Goal: Task Accomplishment & Management: Use online tool/utility

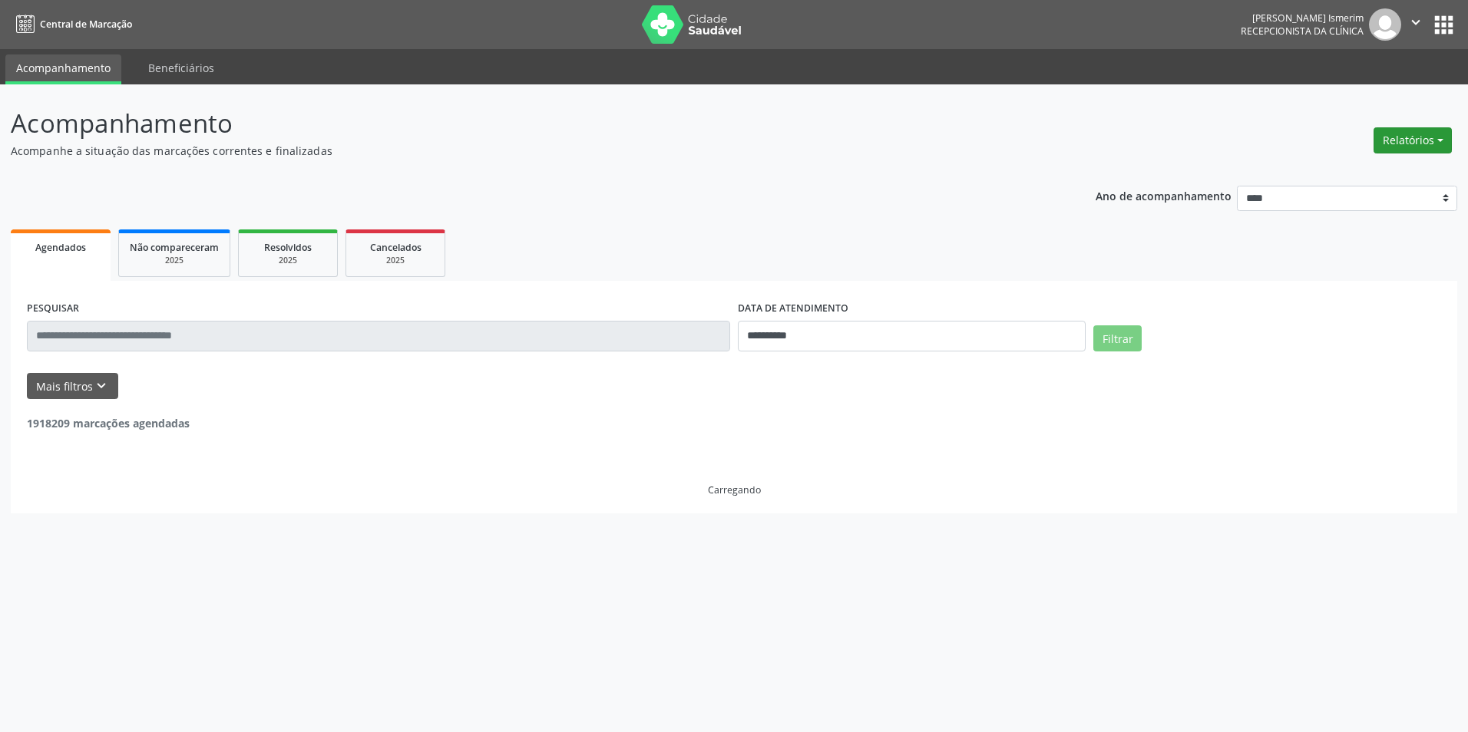
click at [1405, 134] on button "Relatórios" at bounding box center [1412, 140] width 78 height 26
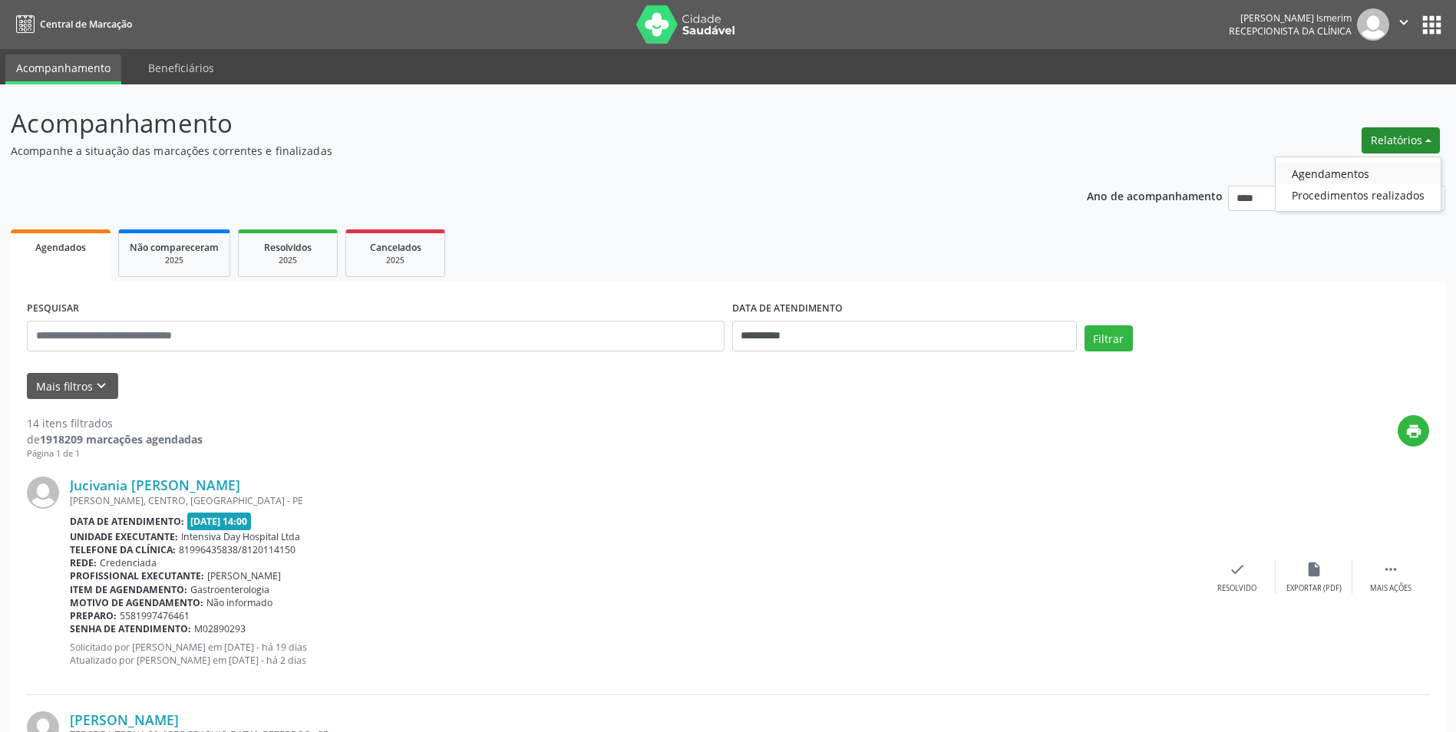
click at [1388, 179] on link "Agendamentos" at bounding box center [1358, 173] width 165 height 21
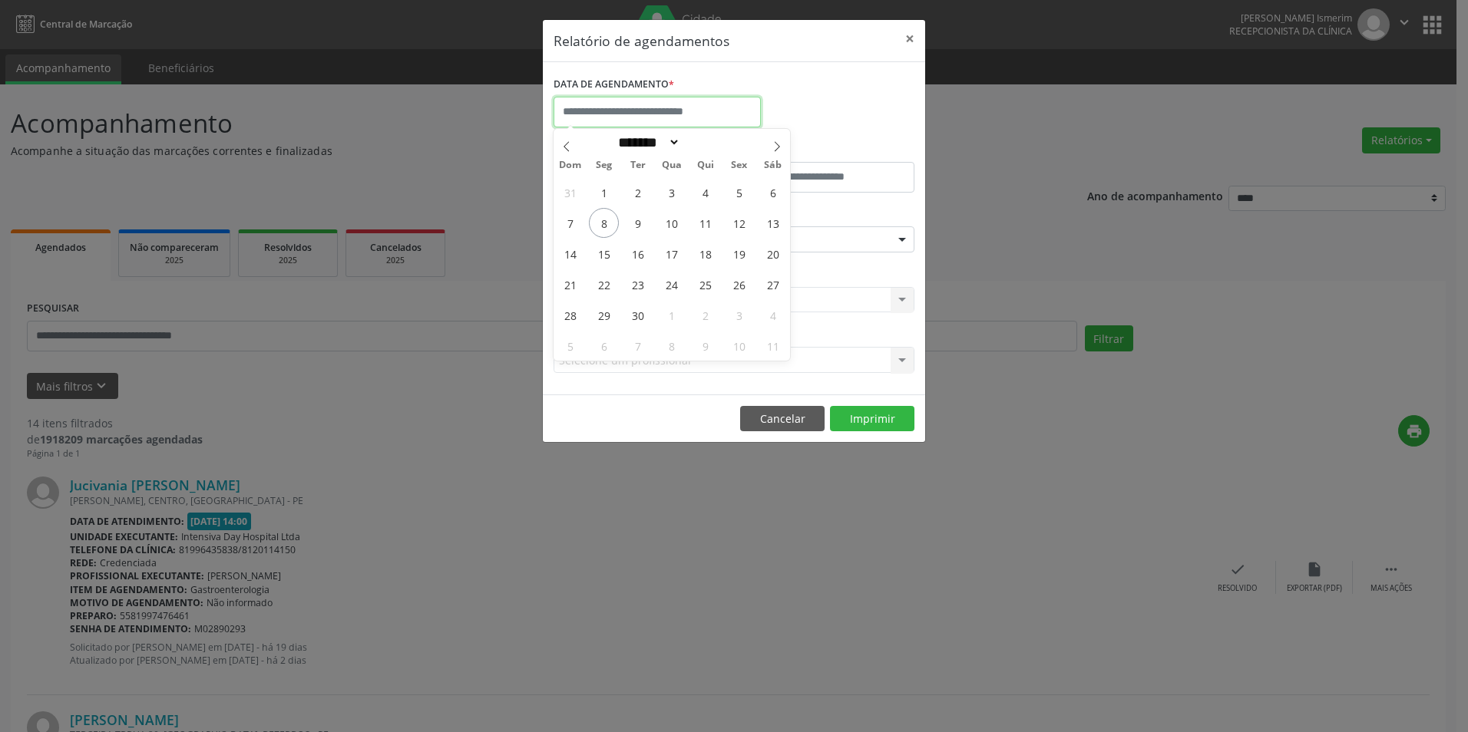
click at [696, 117] on input "text" at bounding box center [656, 112] width 207 height 31
click at [636, 230] on span "9" at bounding box center [637, 223] width 30 height 30
type input "**********"
click at [636, 230] on span "9" at bounding box center [637, 223] width 30 height 30
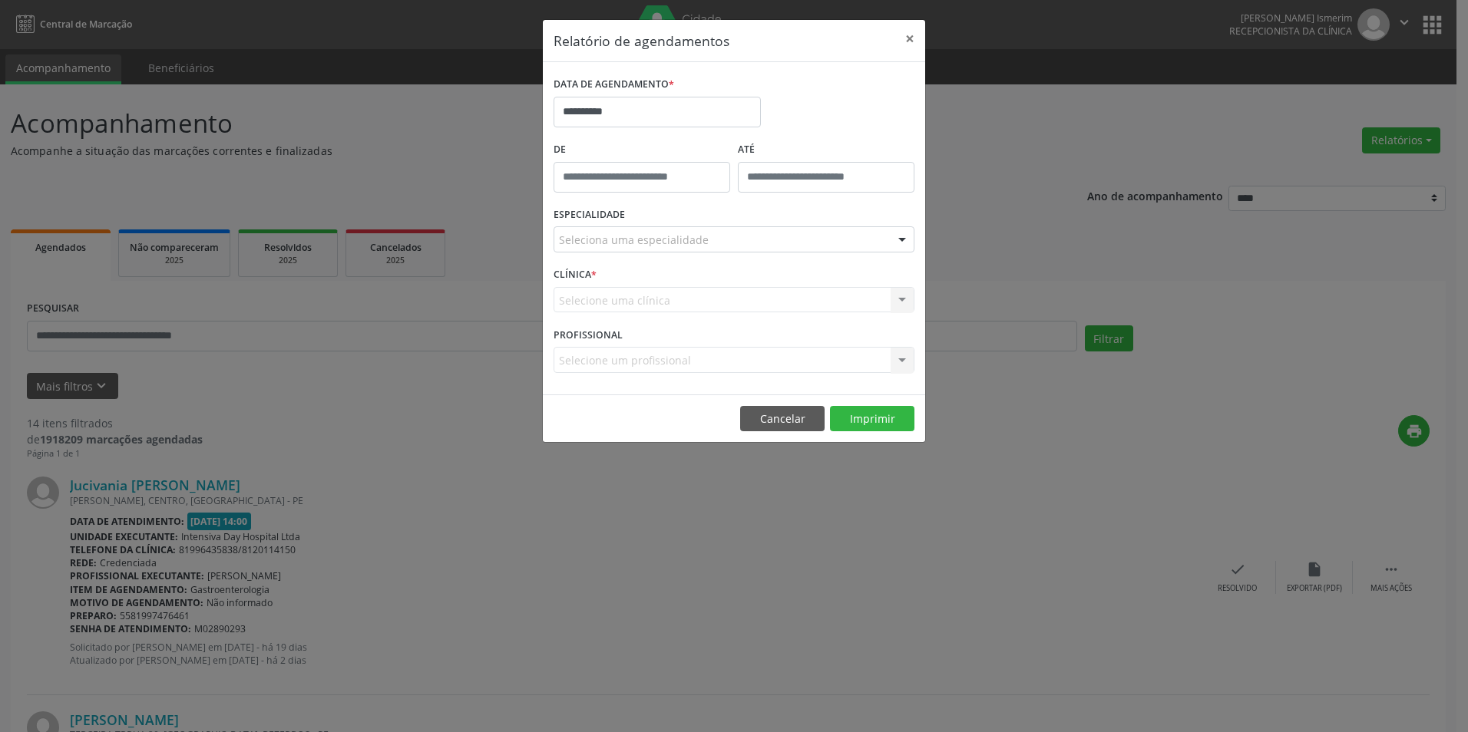
click at [819, 243] on div "Seleciona uma especialidade" at bounding box center [733, 239] width 361 height 26
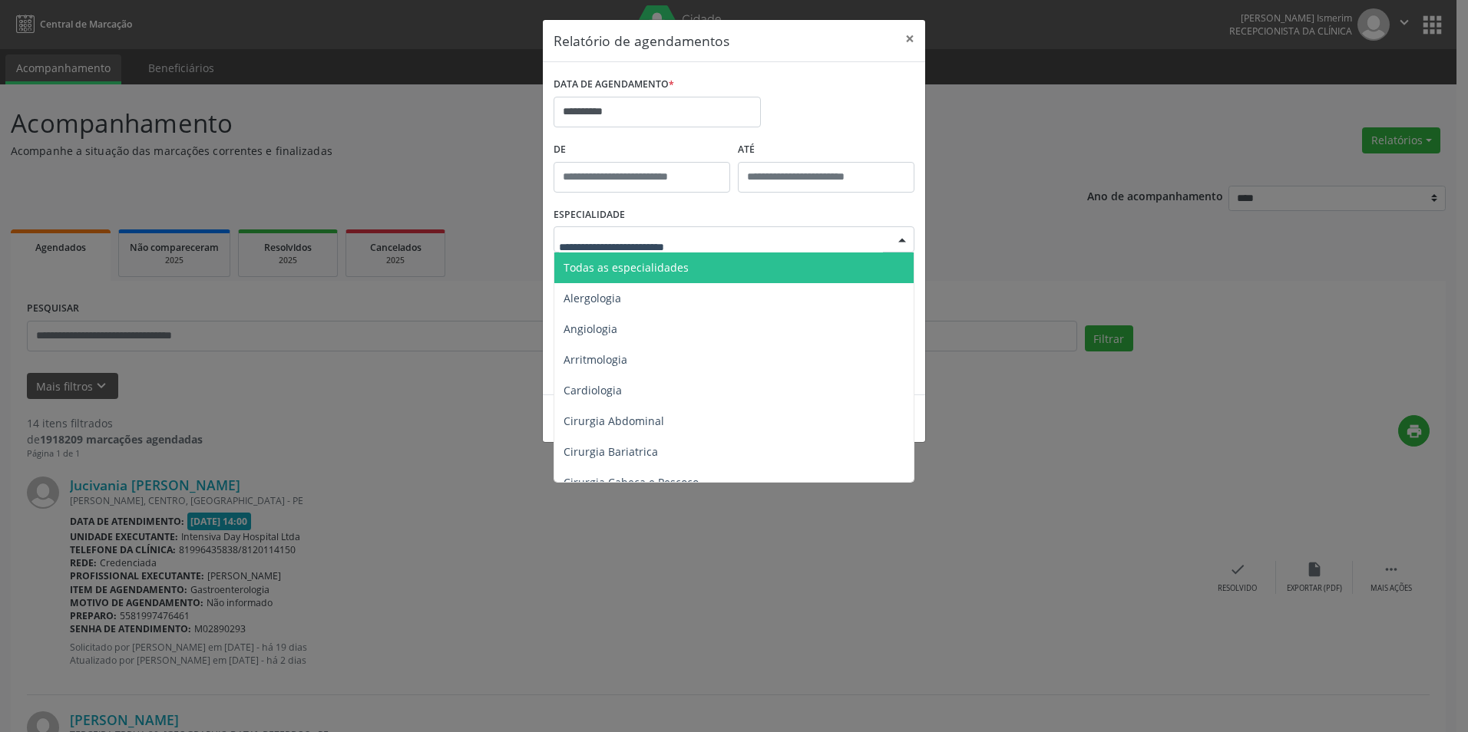
click at [788, 274] on span "Todas as especialidades" at bounding box center [735, 268] width 362 height 31
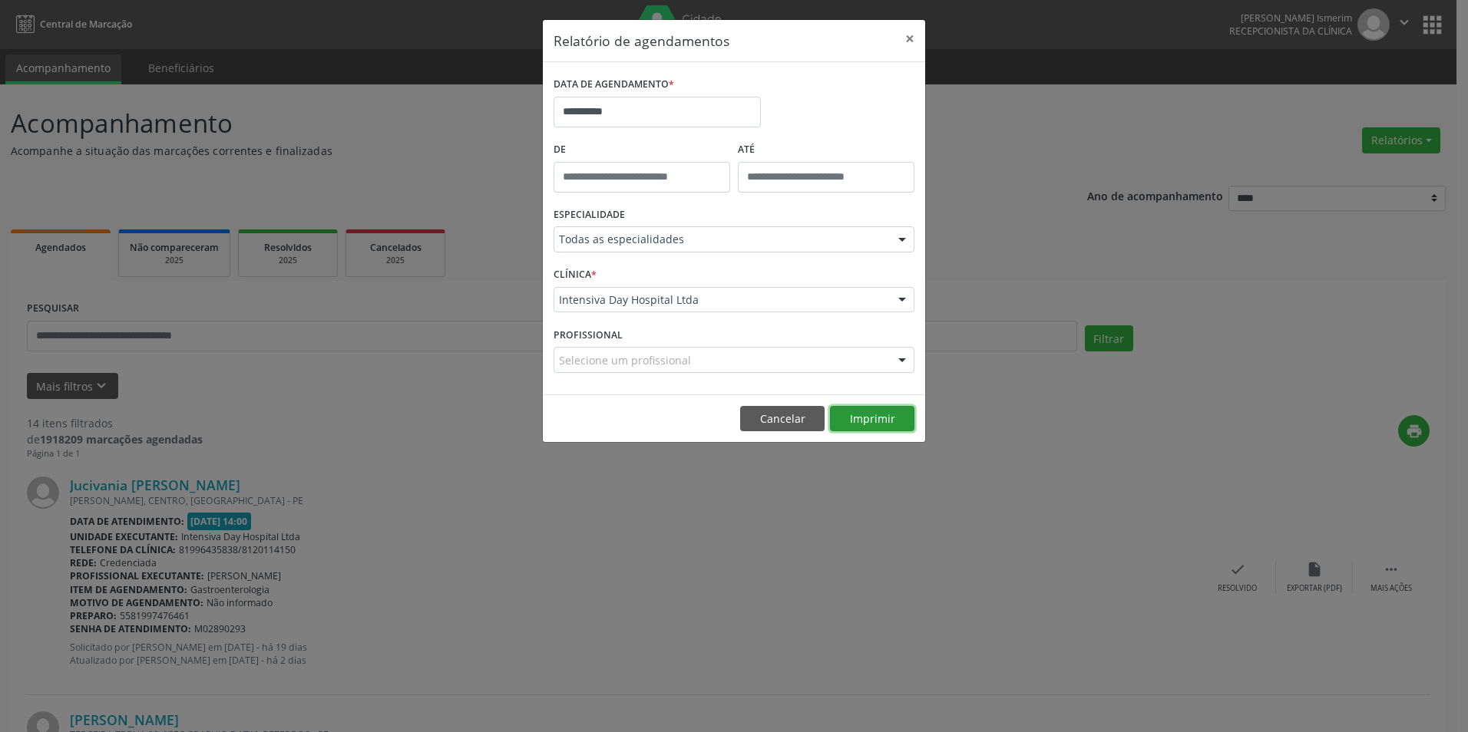
click at [864, 422] on button "Imprimir" at bounding box center [872, 419] width 84 height 26
